Goal: Task Accomplishment & Management: Understand process/instructions

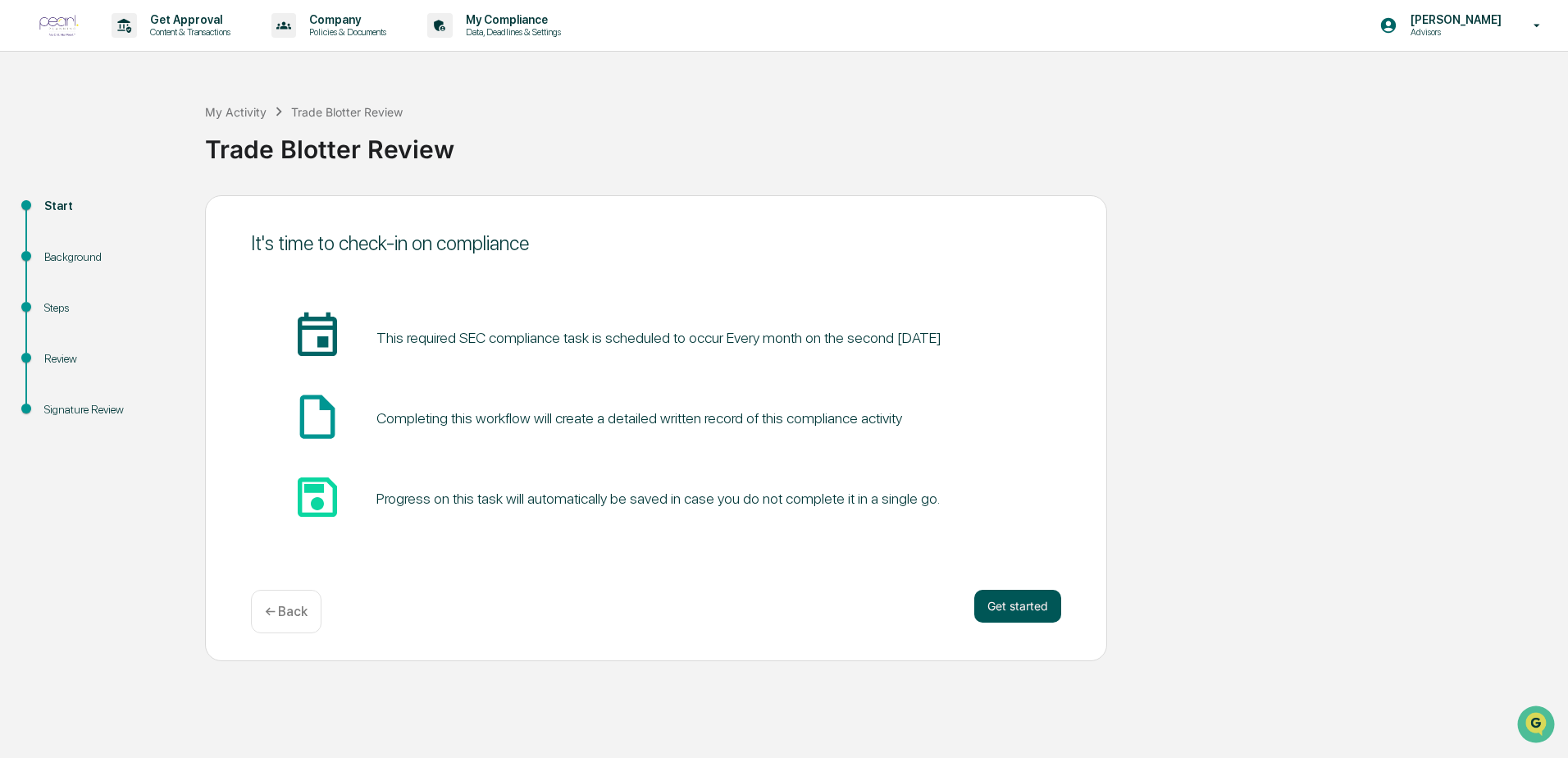
click at [1036, 613] on button "Get started" at bounding box center [1018, 606] width 87 height 33
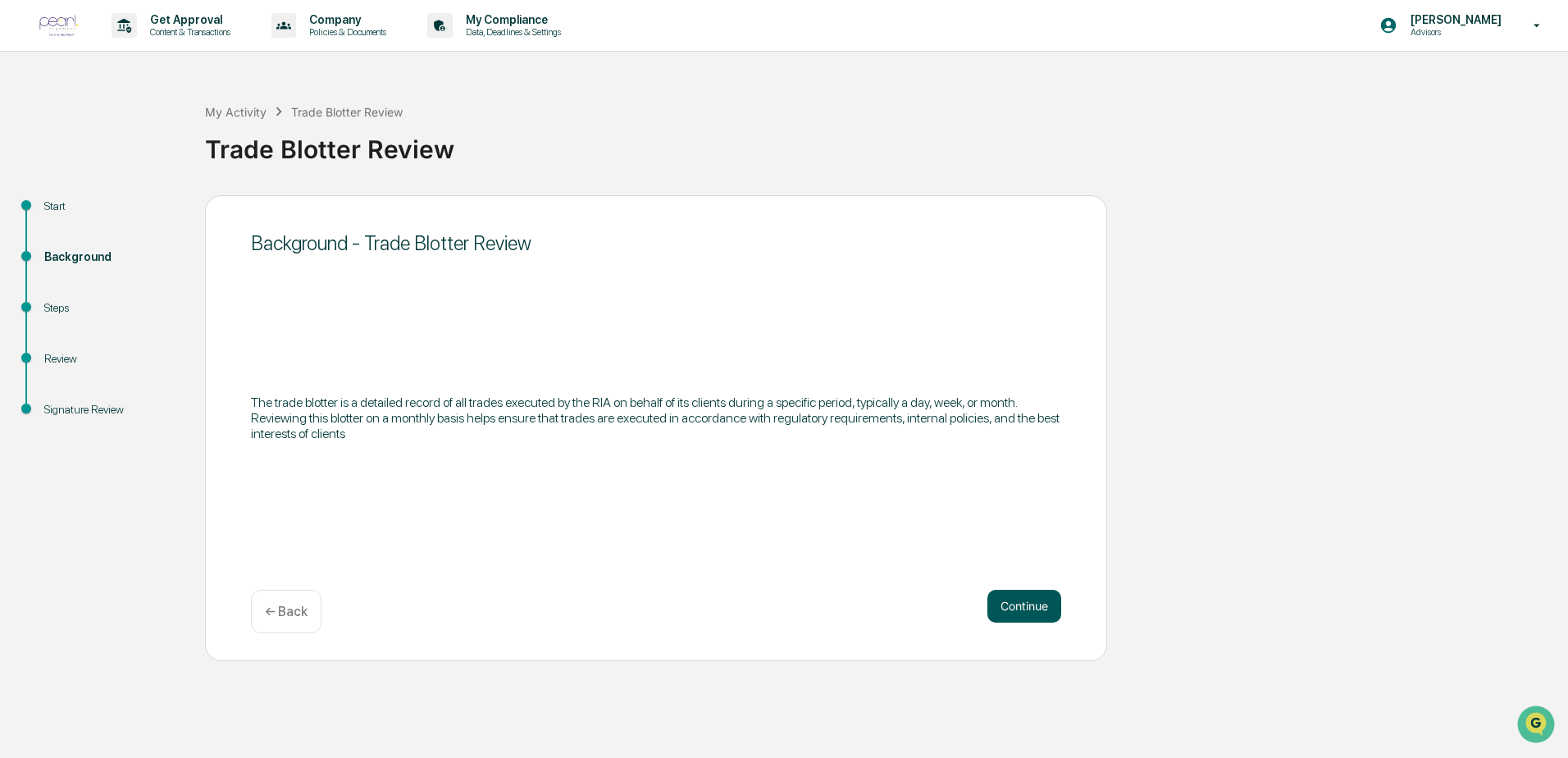
click at [1008, 609] on button "Continue" at bounding box center [1024, 606] width 74 height 33
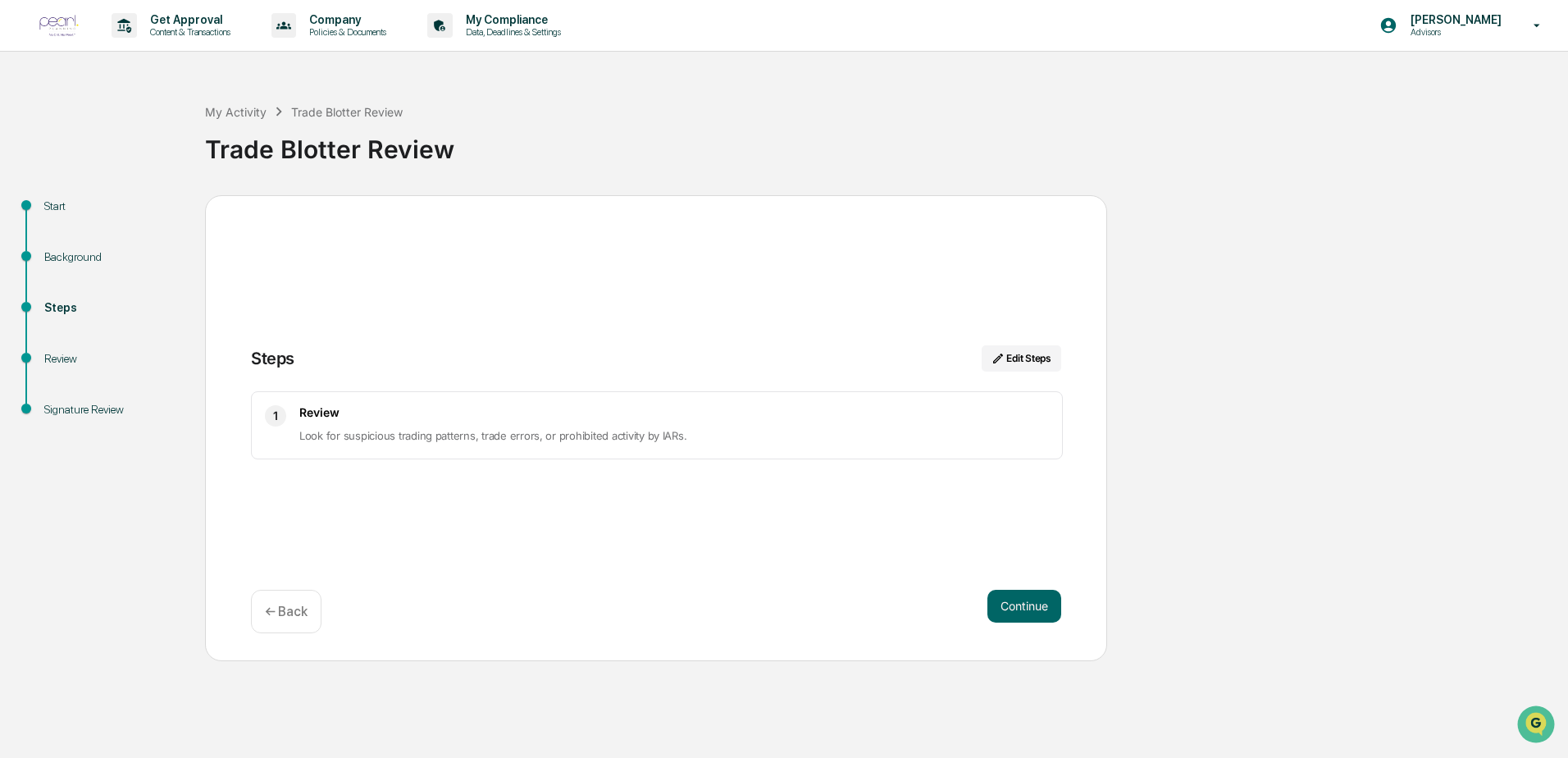
click at [69, 411] on div "Signature Review" at bounding box center [111, 410] width 134 height 17
click at [1017, 610] on button "Continue" at bounding box center [1024, 606] width 74 height 33
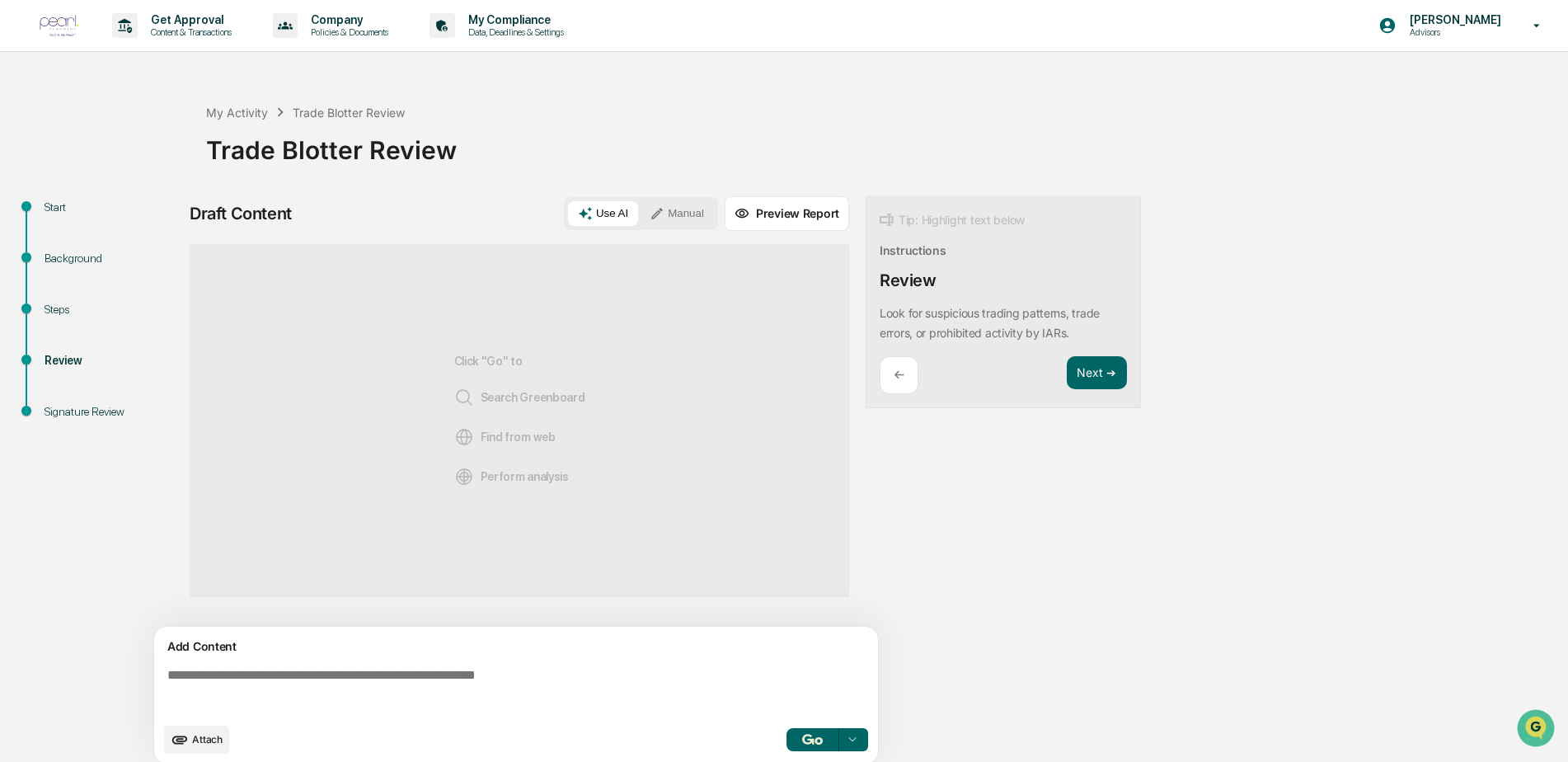
click at [1052, 554] on div "Draft Content Use AI Manual Preview Report Sources Click "Go" to Search Greenbo…" at bounding box center [652, 485] width 924 height 578
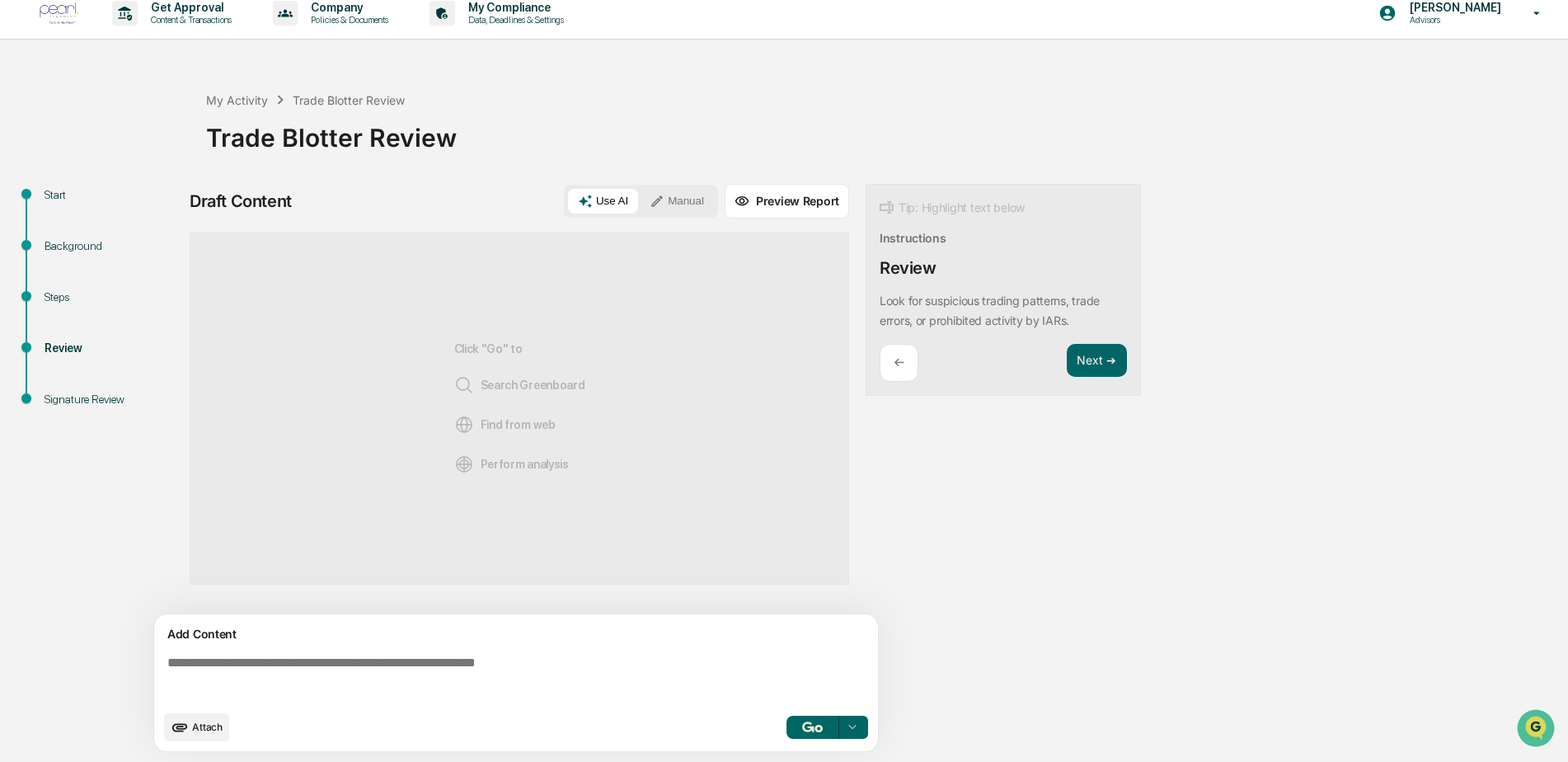
click at [64, 299] on div "Steps" at bounding box center [112, 296] width 135 height 17
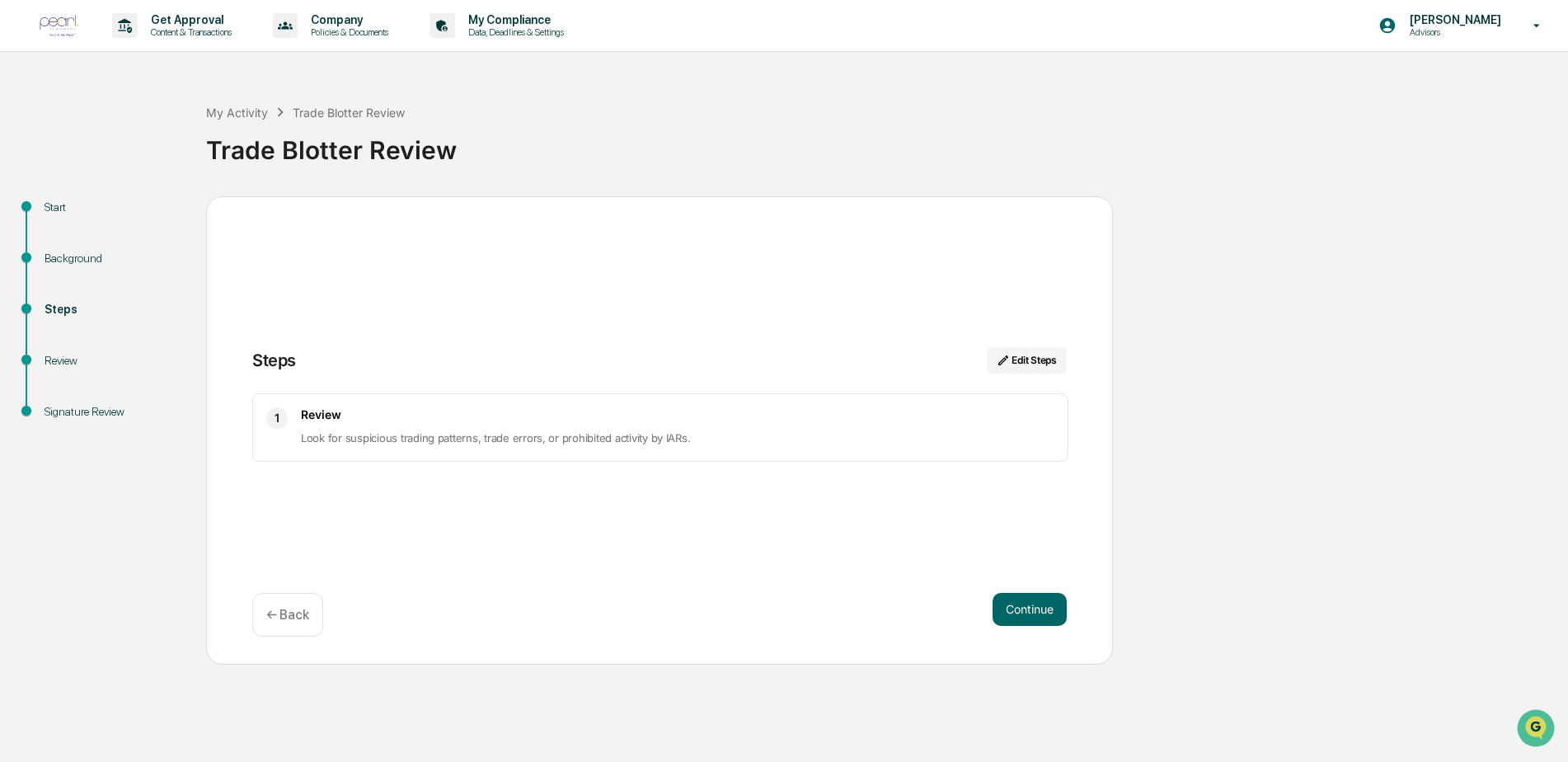
scroll to position [0, 0]
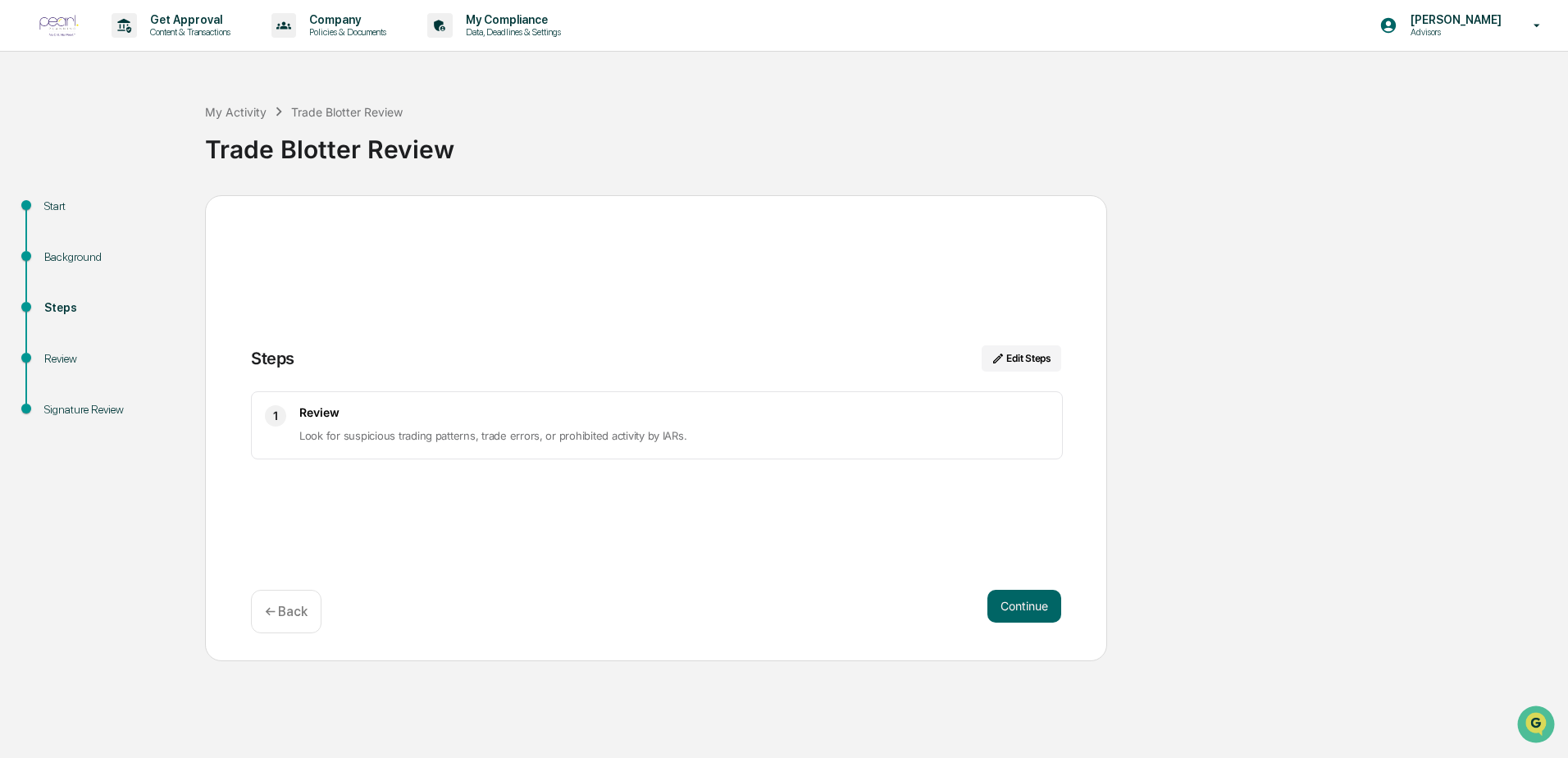
click at [59, 355] on div "Review" at bounding box center [111, 358] width 134 height 17
click at [90, 415] on div "Signature Review" at bounding box center [111, 410] width 134 height 17
click at [1376, 251] on div "Start Background Steps Review Signature Review Steps Edit Steps 1 Review Look f…" at bounding box center [784, 428] width 1552 height 466
click at [215, 115] on div "My Activity" at bounding box center [235, 112] width 61 height 14
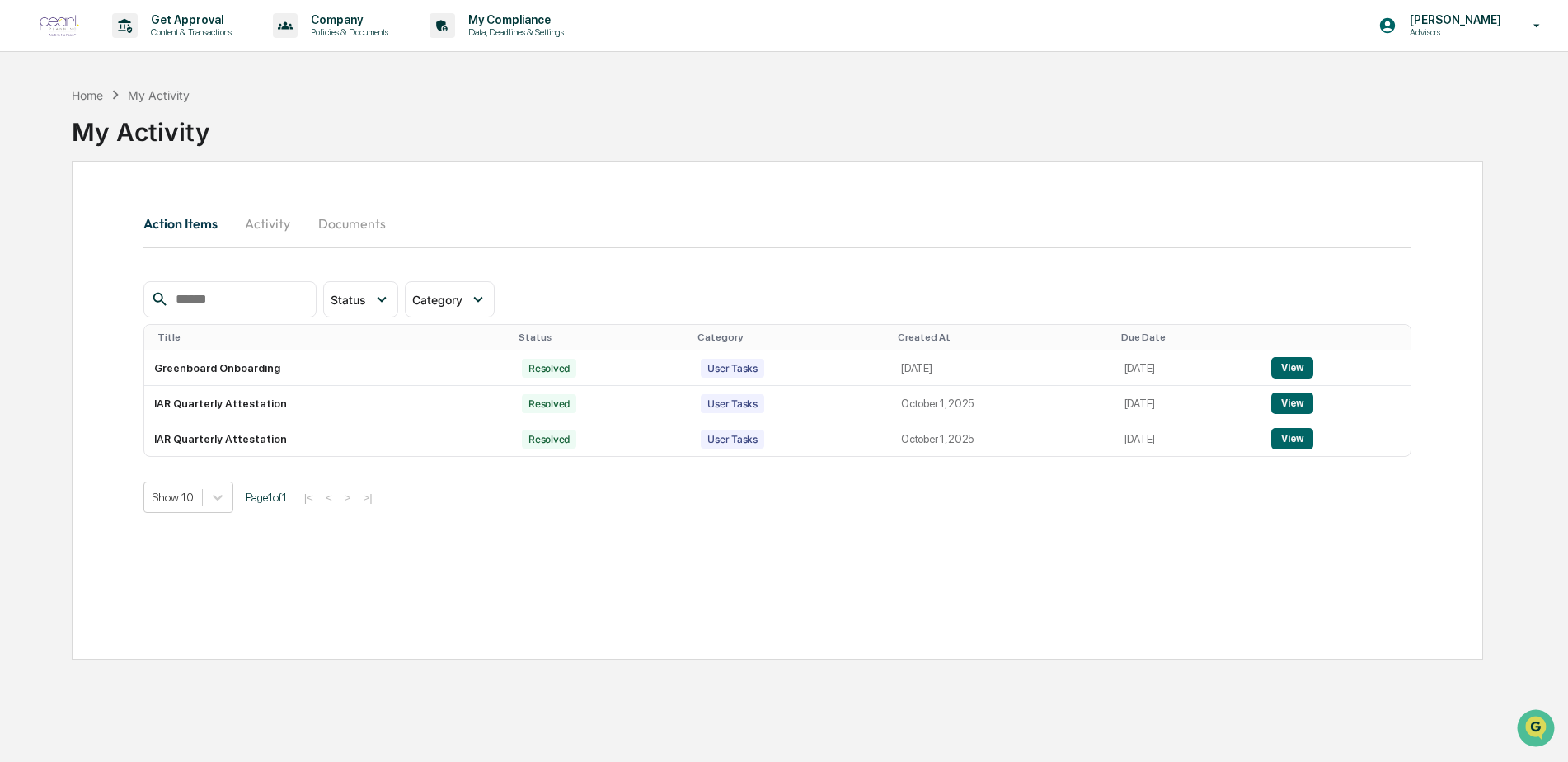
click at [649, 532] on div "Action Items Activity Documents Status Select/Deselect All Action Required Reso…" at bounding box center [777, 410] width 1411 height 499
click at [285, 227] on button "Activity" at bounding box center [268, 224] width 74 height 39
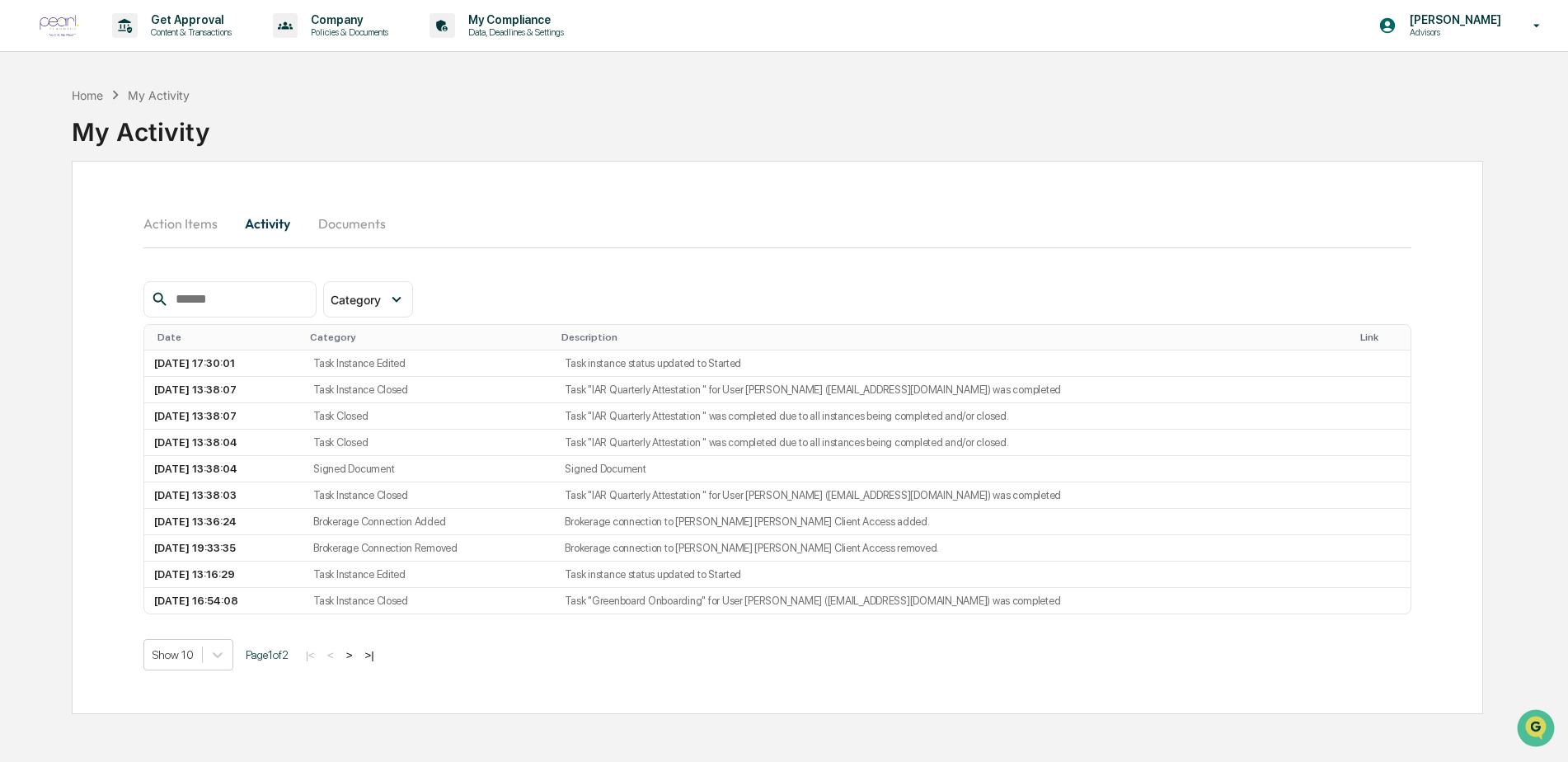
click at [196, 222] on button "Action Items" at bounding box center [187, 224] width 88 height 39
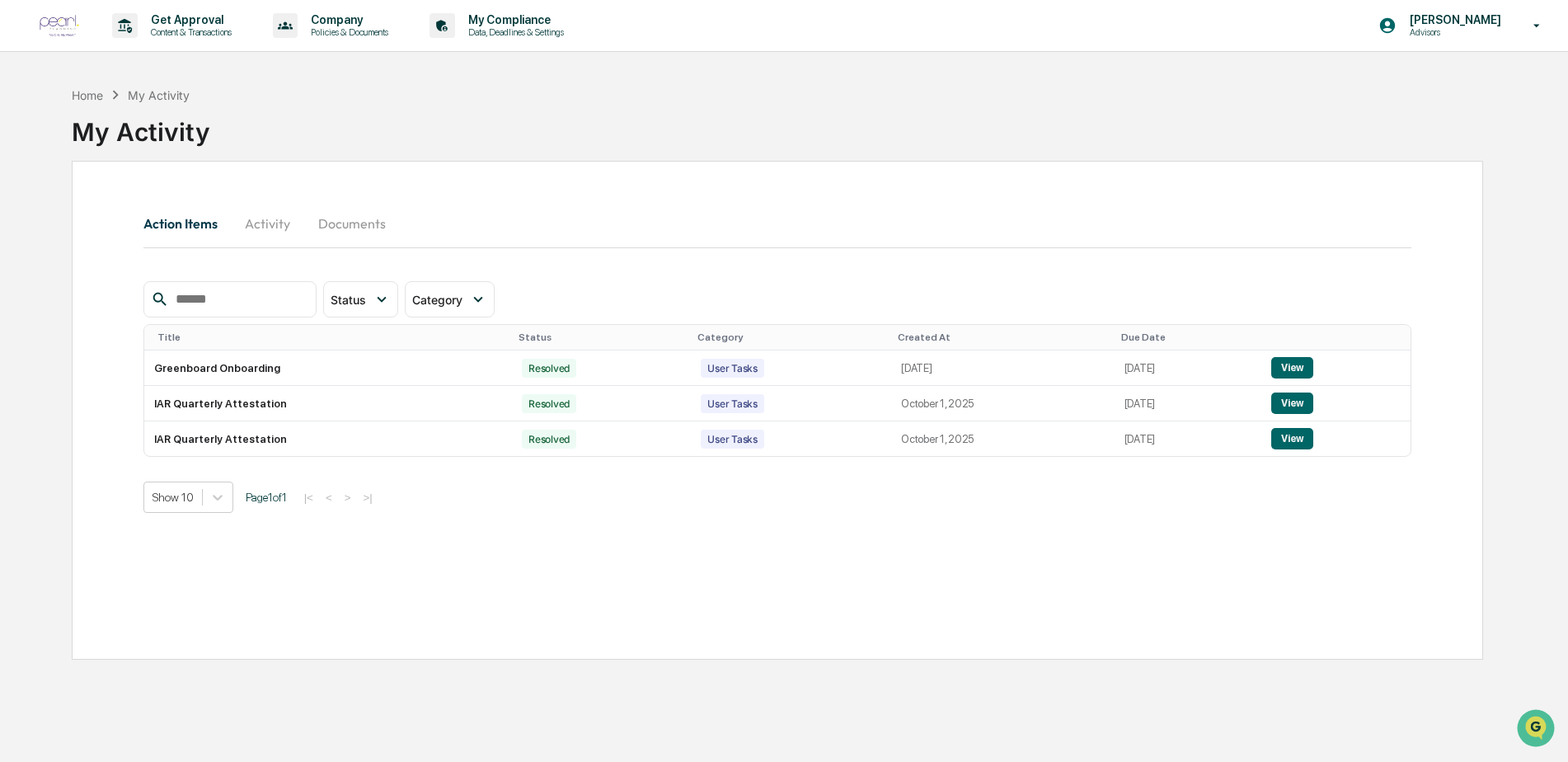
click at [354, 220] on button "Documents" at bounding box center [352, 224] width 94 height 39
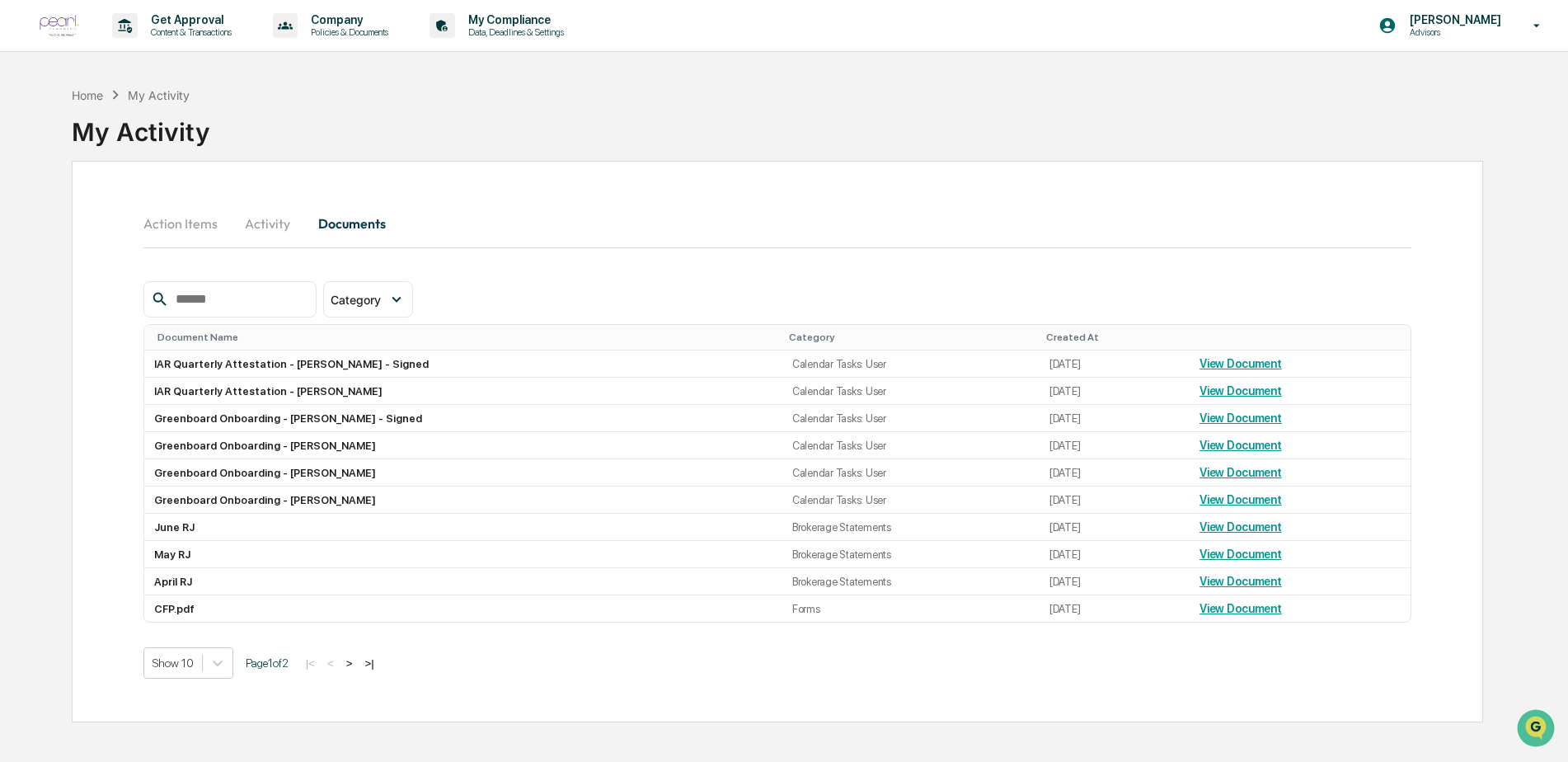
click at [268, 224] on button "Activity" at bounding box center [268, 224] width 74 height 39
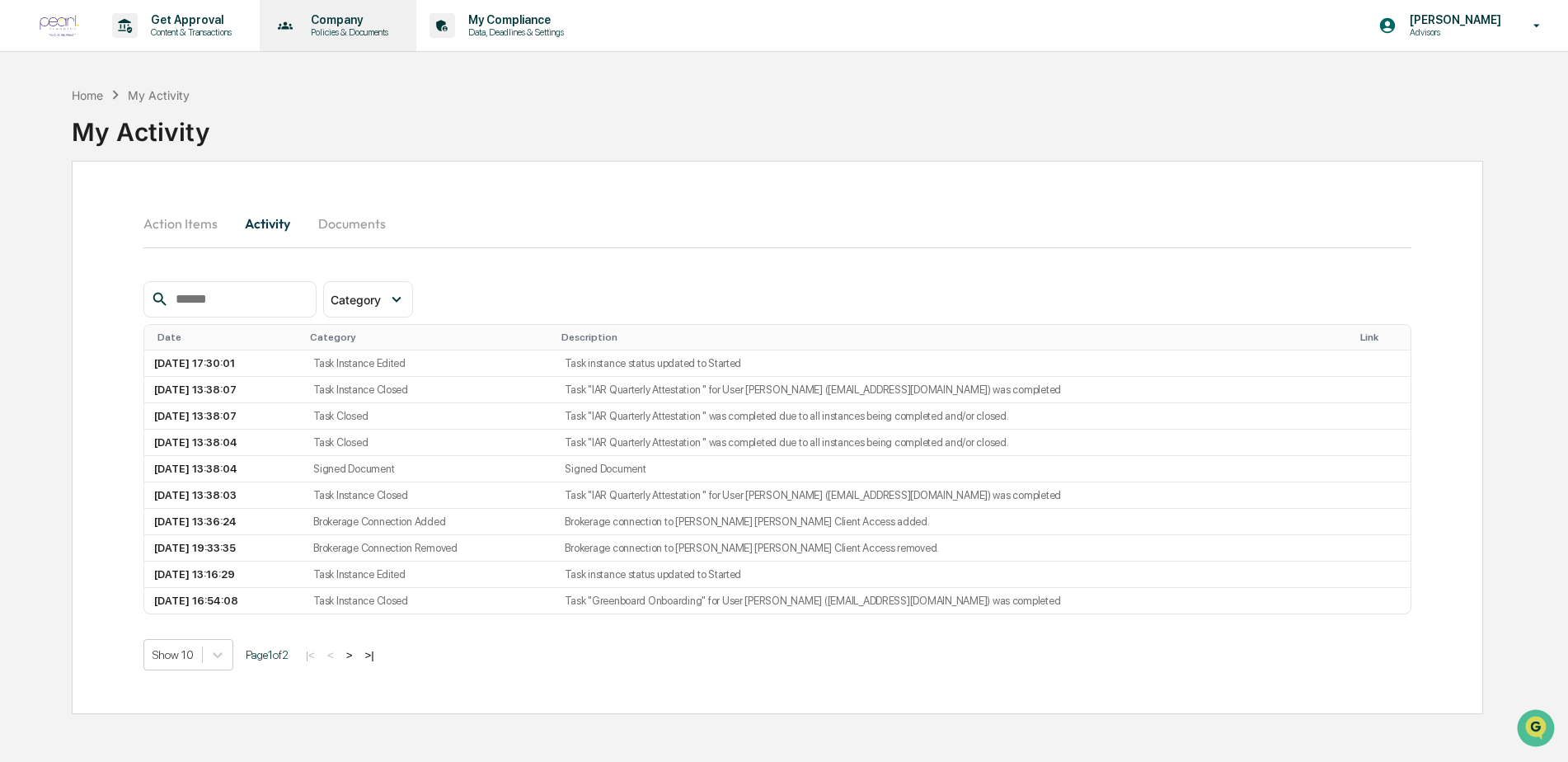
click at [383, 30] on p "Policies & Documents" at bounding box center [347, 31] width 99 height 12
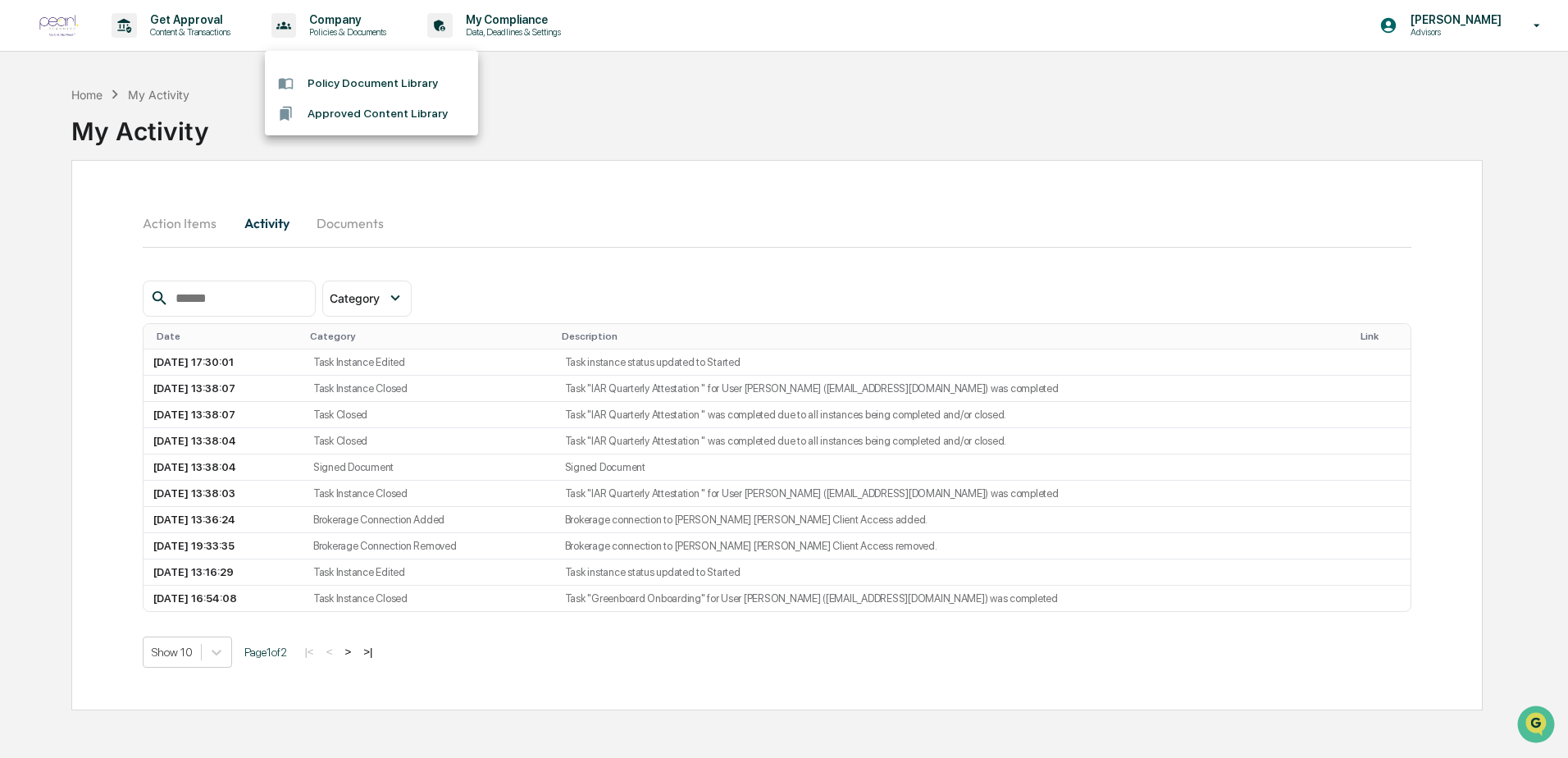
click at [497, 21] on div at bounding box center [784, 379] width 1568 height 758
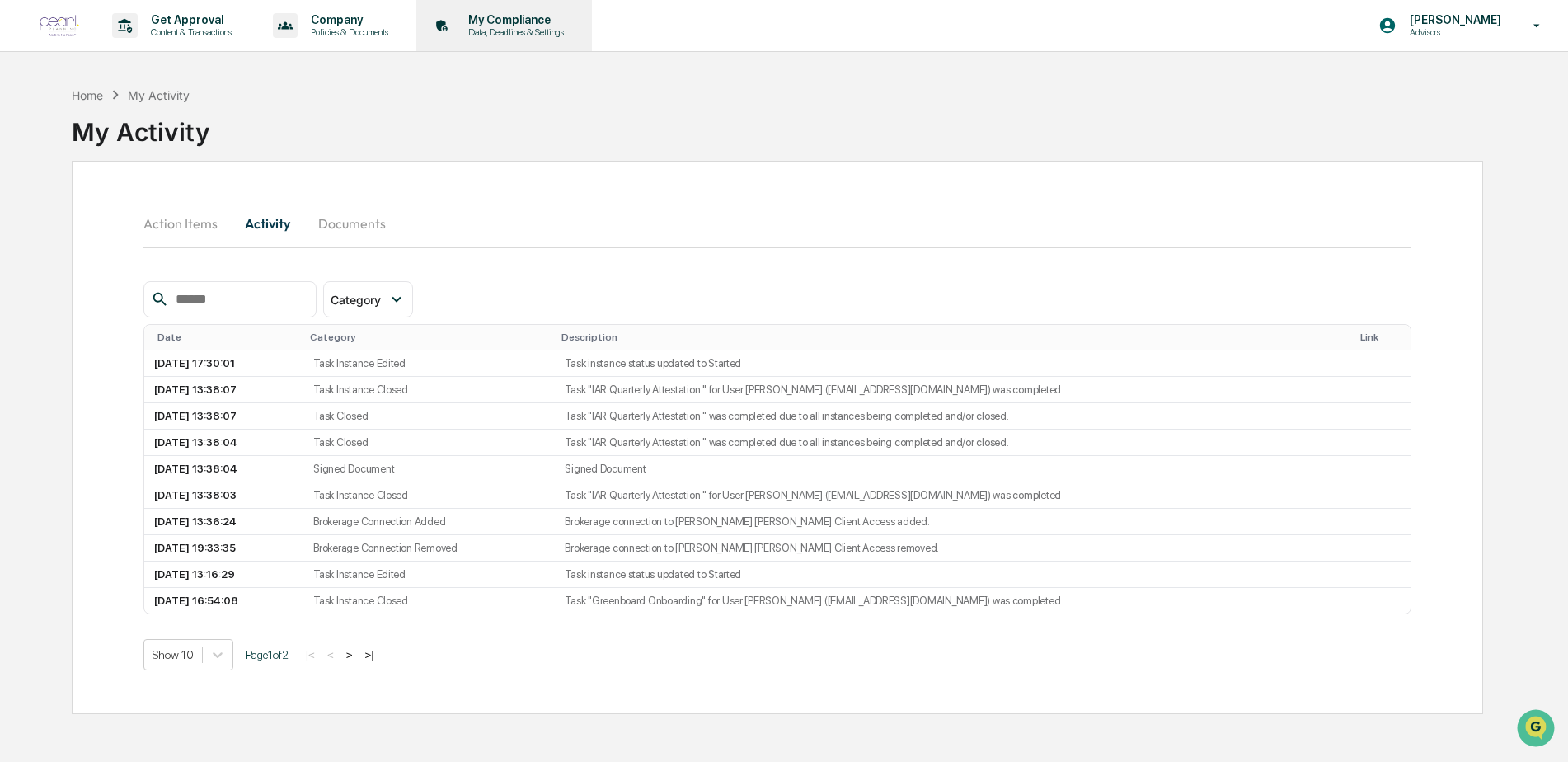
click at [513, 21] on p "My Compliance" at bounding box center [514, 20] width 117 height 13
